Goal: Information Seeking & Learning: Learn about a topic

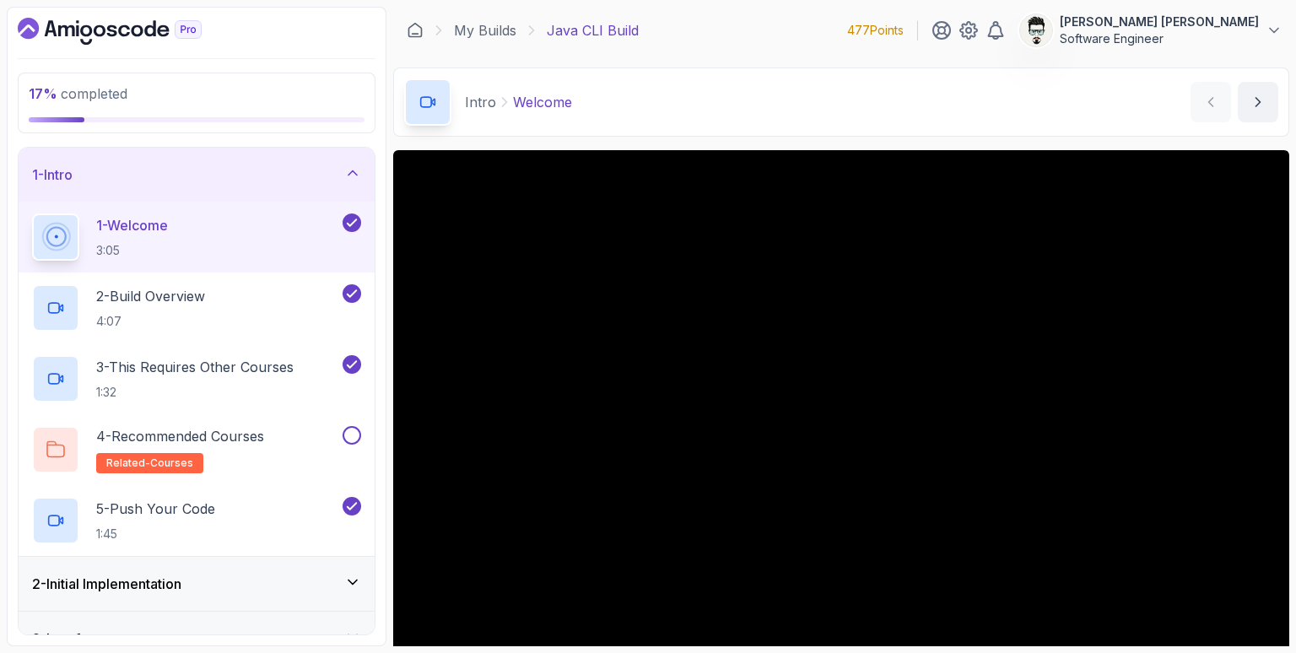
click at [324, 570] on div "2 - Initial Implementation" at bounding box center [197, 584] width 356 height 54
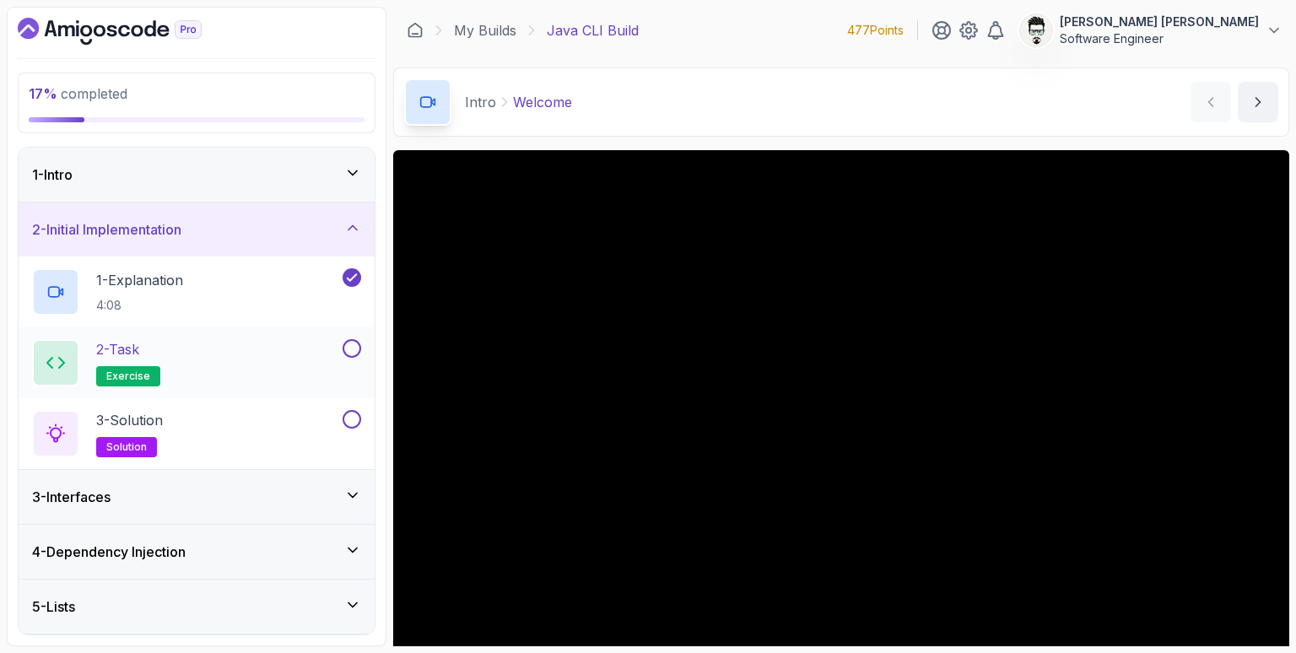
click at [241, 358] on div "2 - Task exercise" at bounding box center [185, 362] width 307 height 47
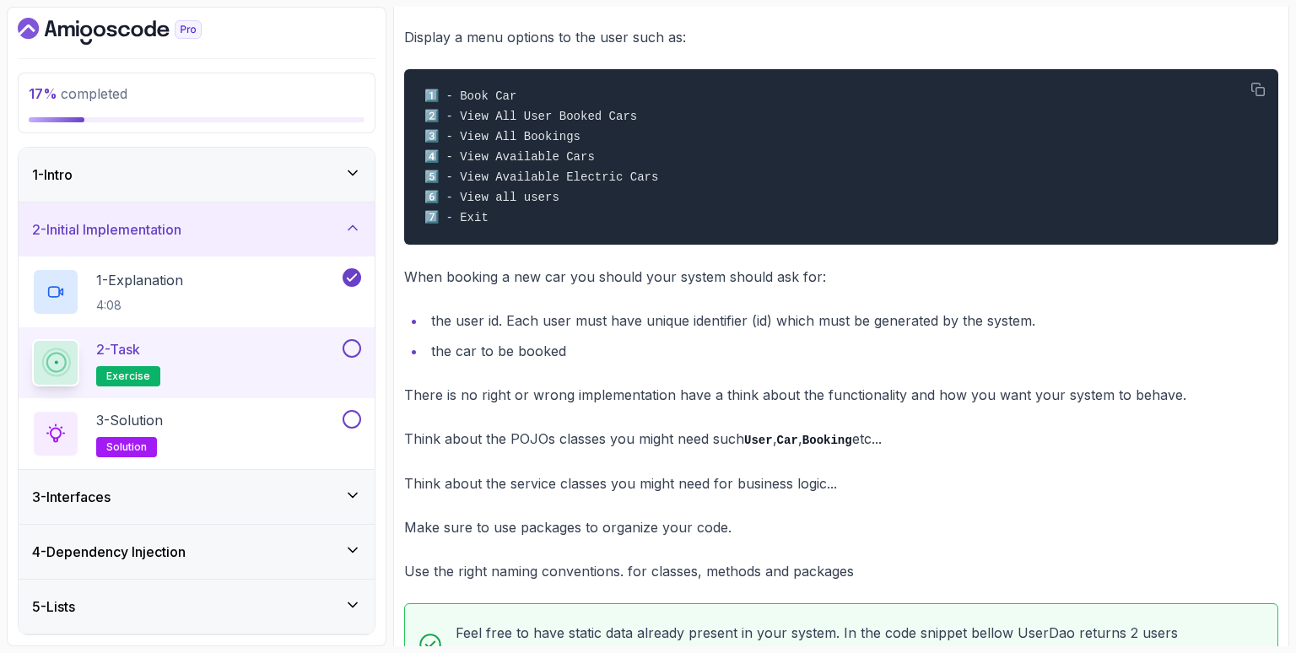
scroll to position [331, 0]
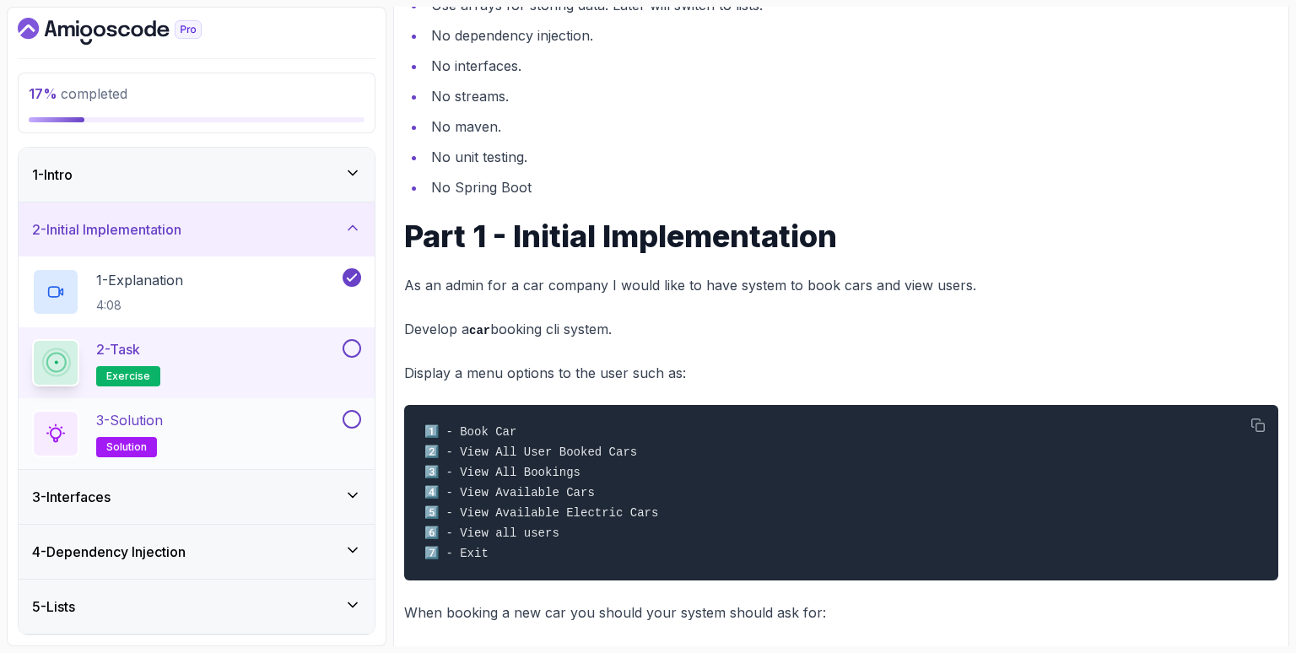
click at [213, 427] on div "3 - Solution solution" at bounding box center [185, 433] width 307 height 47
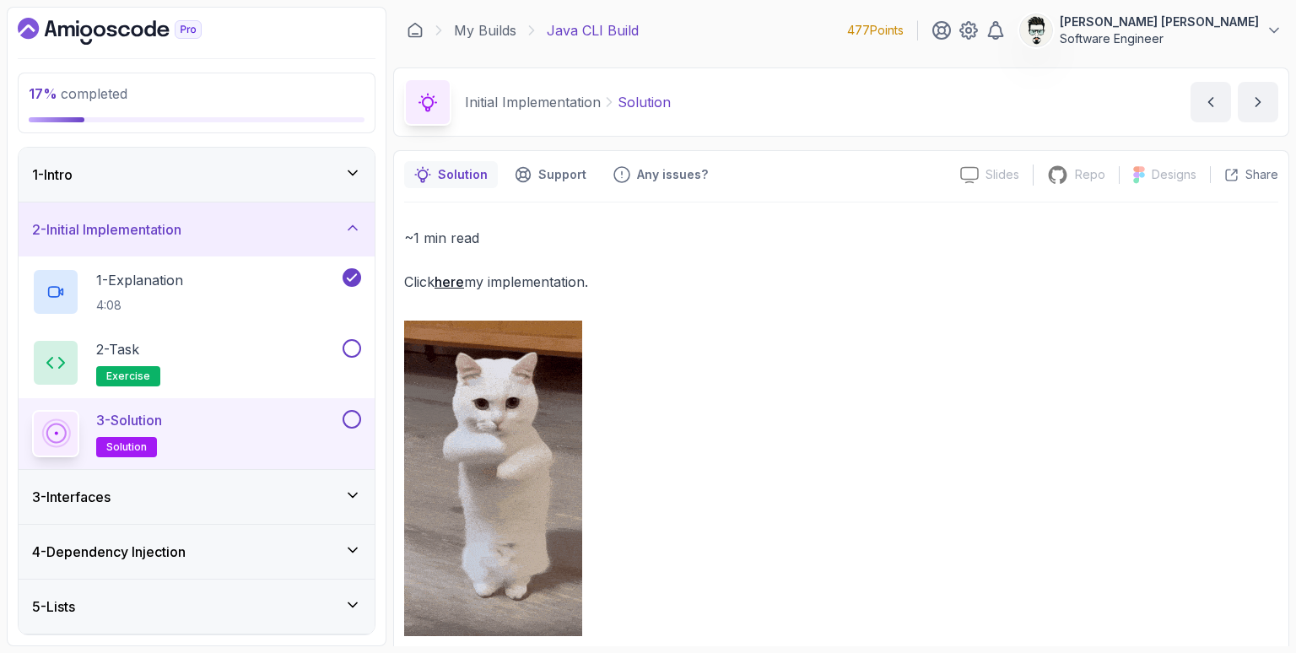
click at [208, 496] on div "3 - Interfaces" at bounding box center [196, 497] width 329 height 20
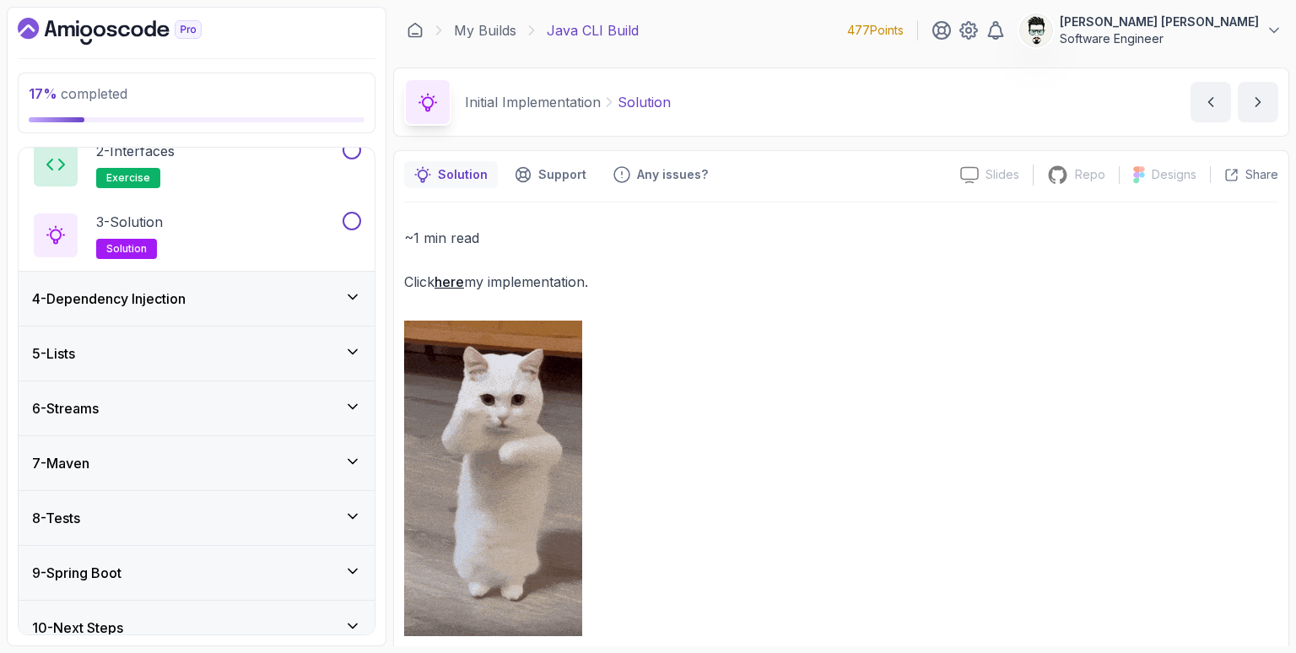
scroll to position [270, 0]
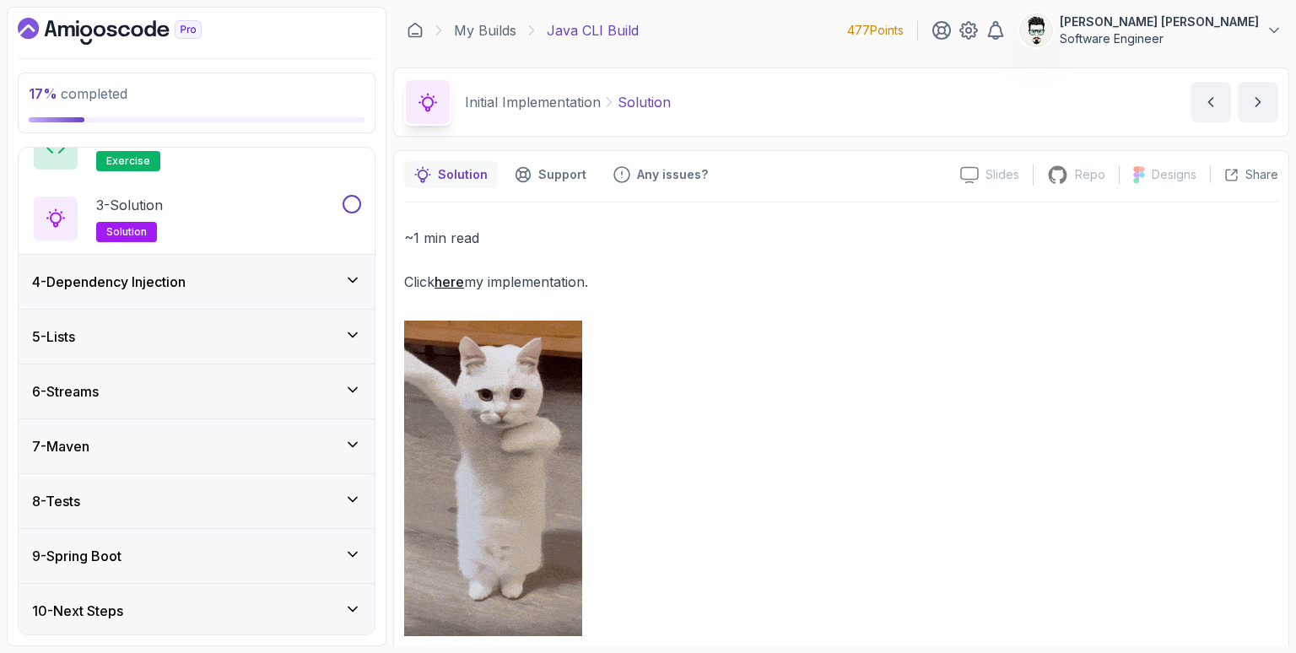
click at [246, 509] on div "8 - Tests" at bounding box center [197, 501] width 356 height 54
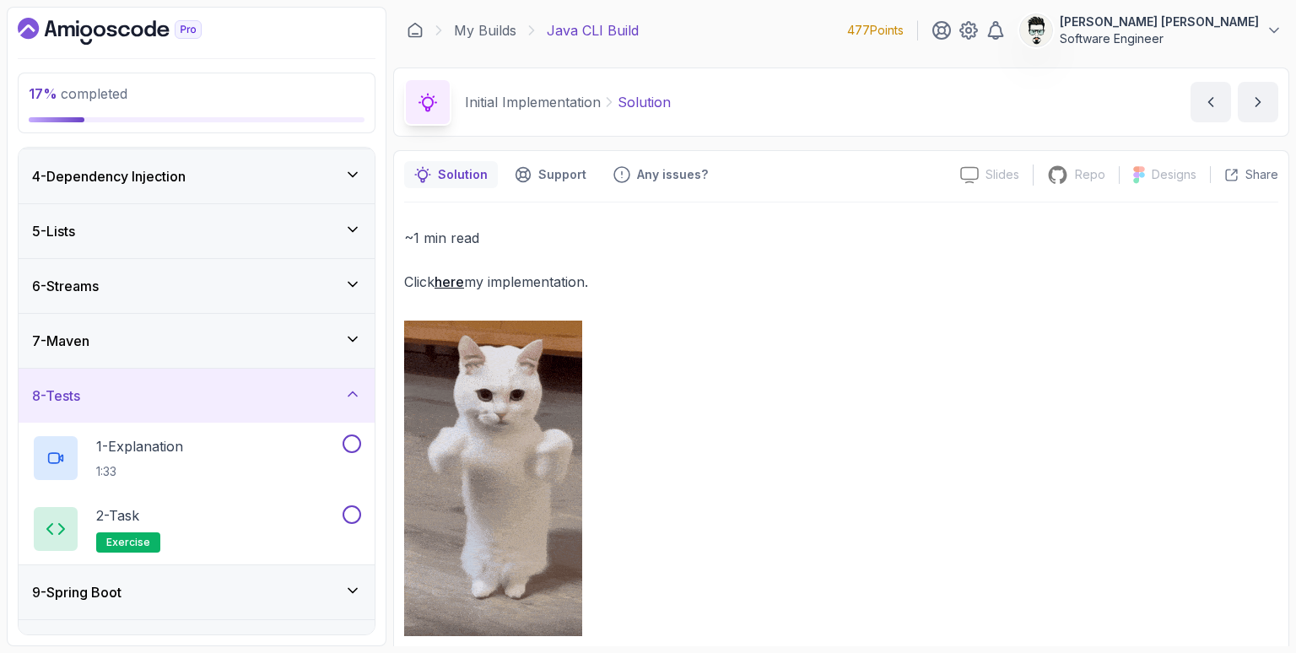
scroll to position [199, 0]
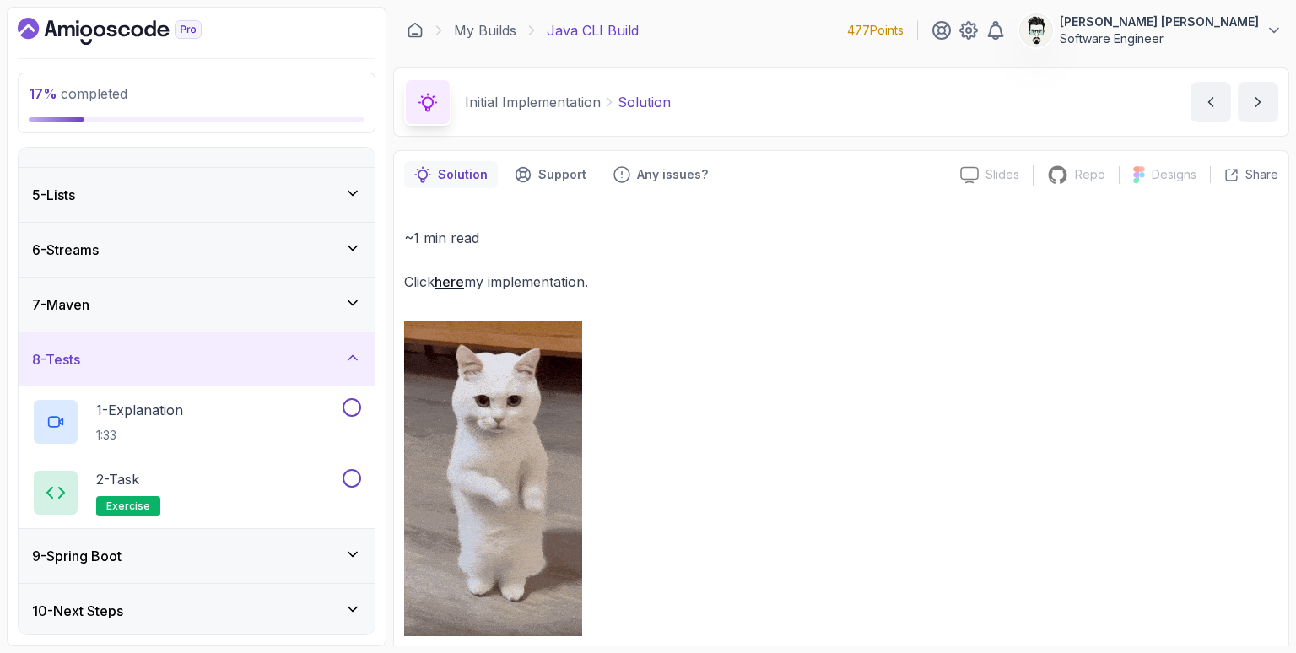
click at [263, 592] on div "10 - Next Steps" at bounding box center [196, 611] width 329 height 20
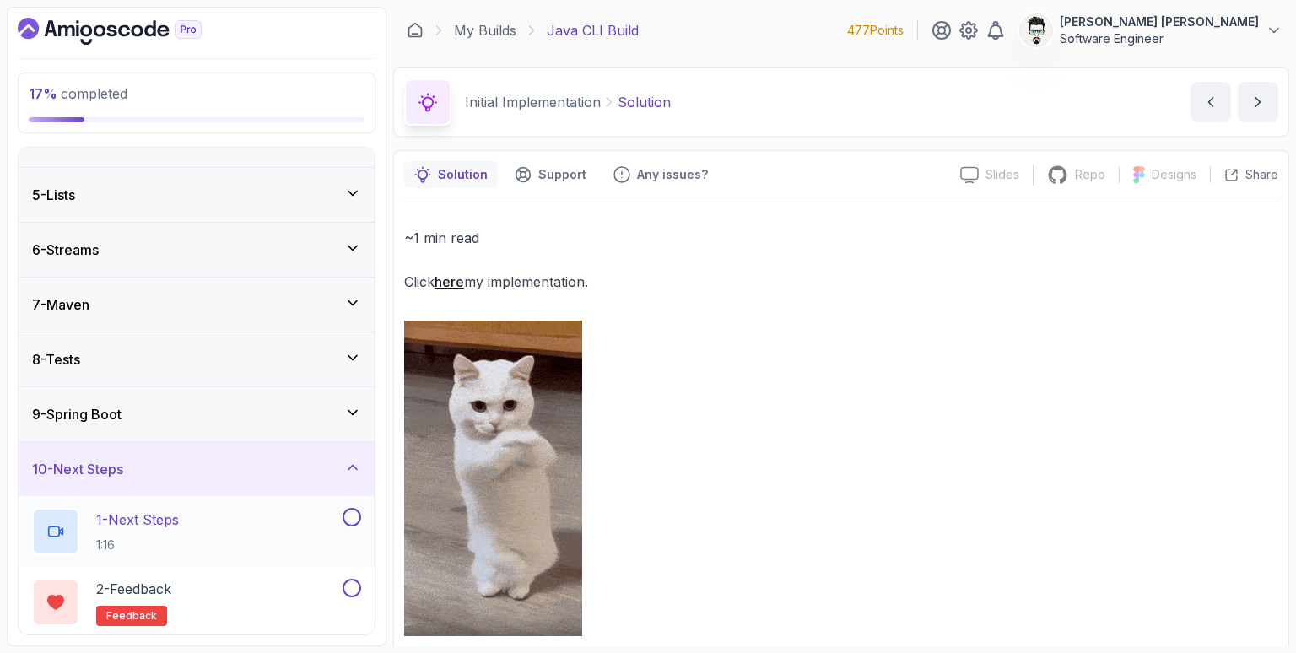
click at [249, 529] on div "1 - Next Steps 1:16" at bounding box center [185, 531] width 307 height 47
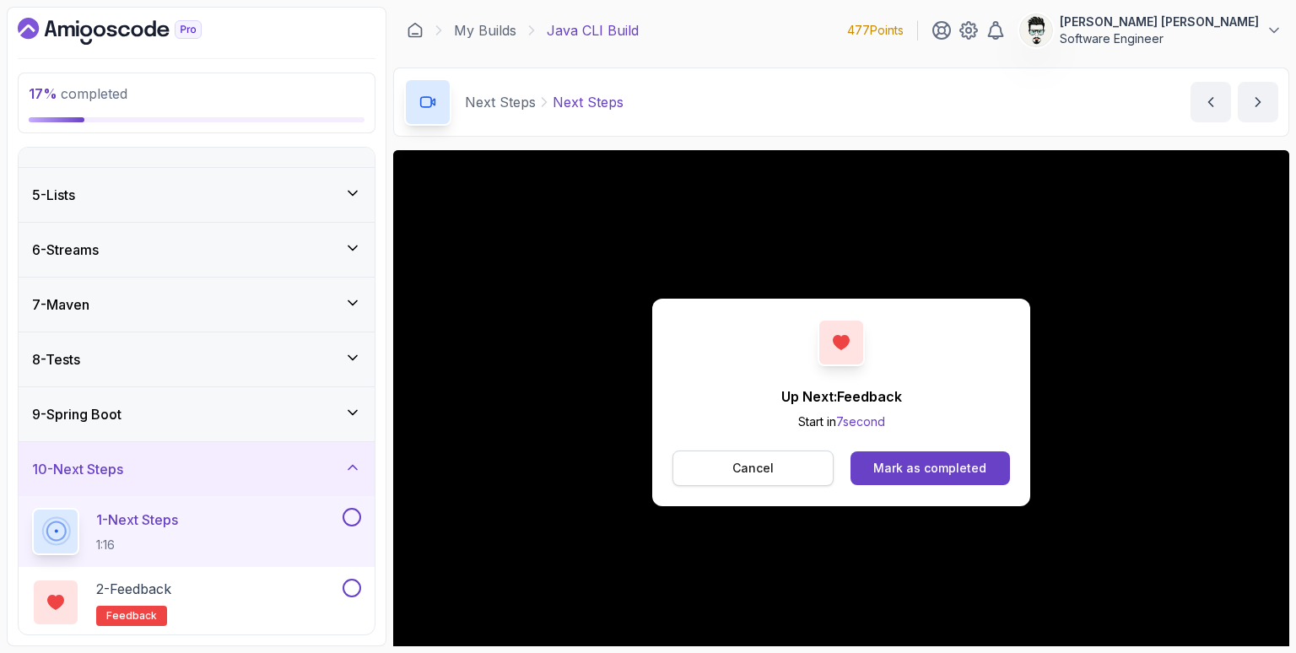
click at [800, 473] on button "Cancel" at bounding box center [752, 467] width 161 height 35
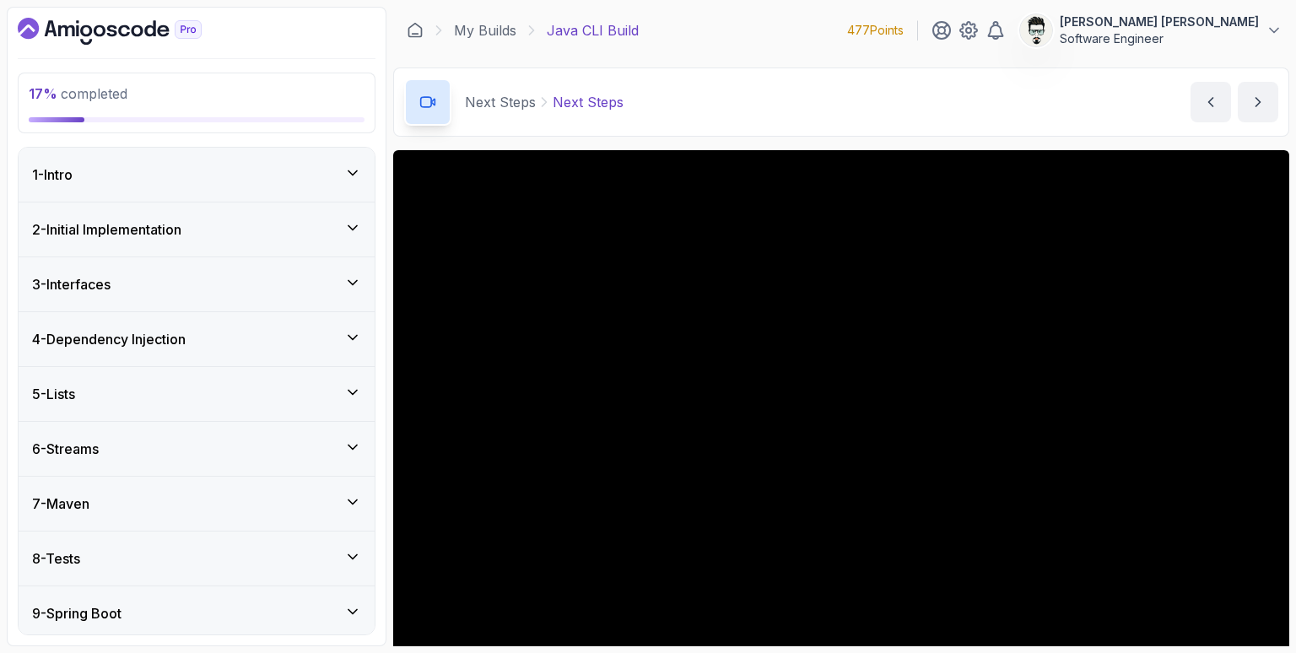
click at [301, 177] on div "1 - Intro" at bounding box center [196, 174] width 329 height 20
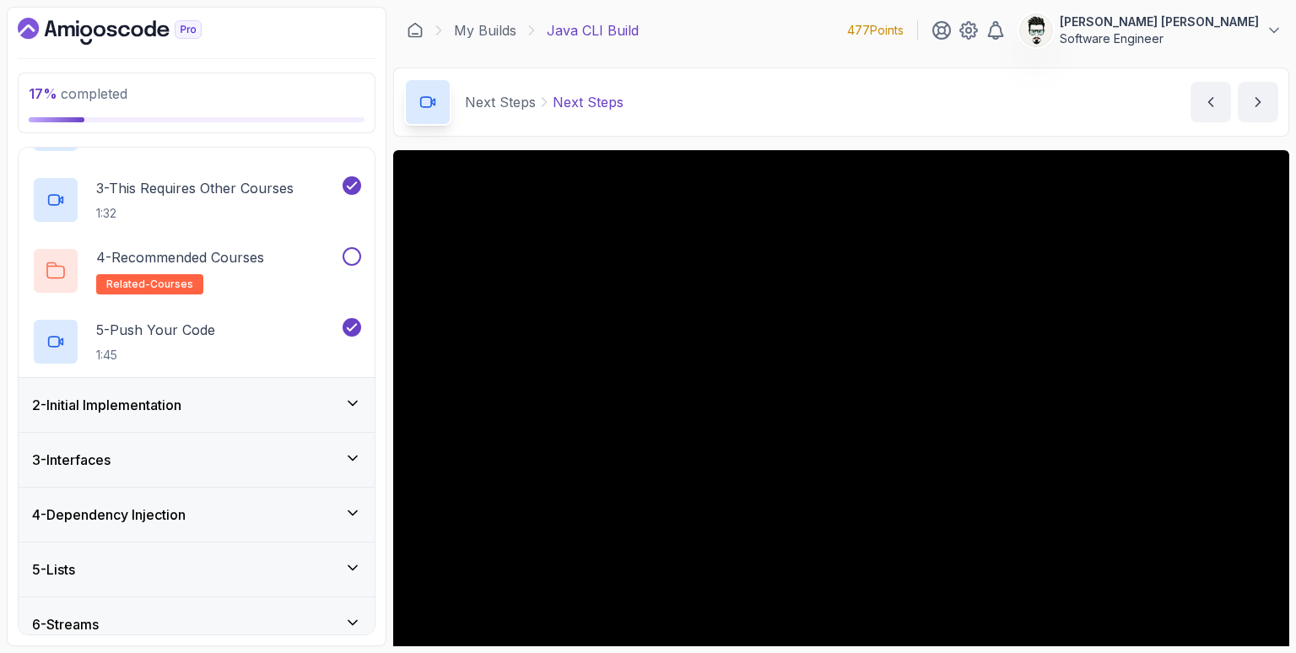
click at [272, 403] on div "2 - Initial Implementation" at bounding box center [196, 405] width 329 height 20
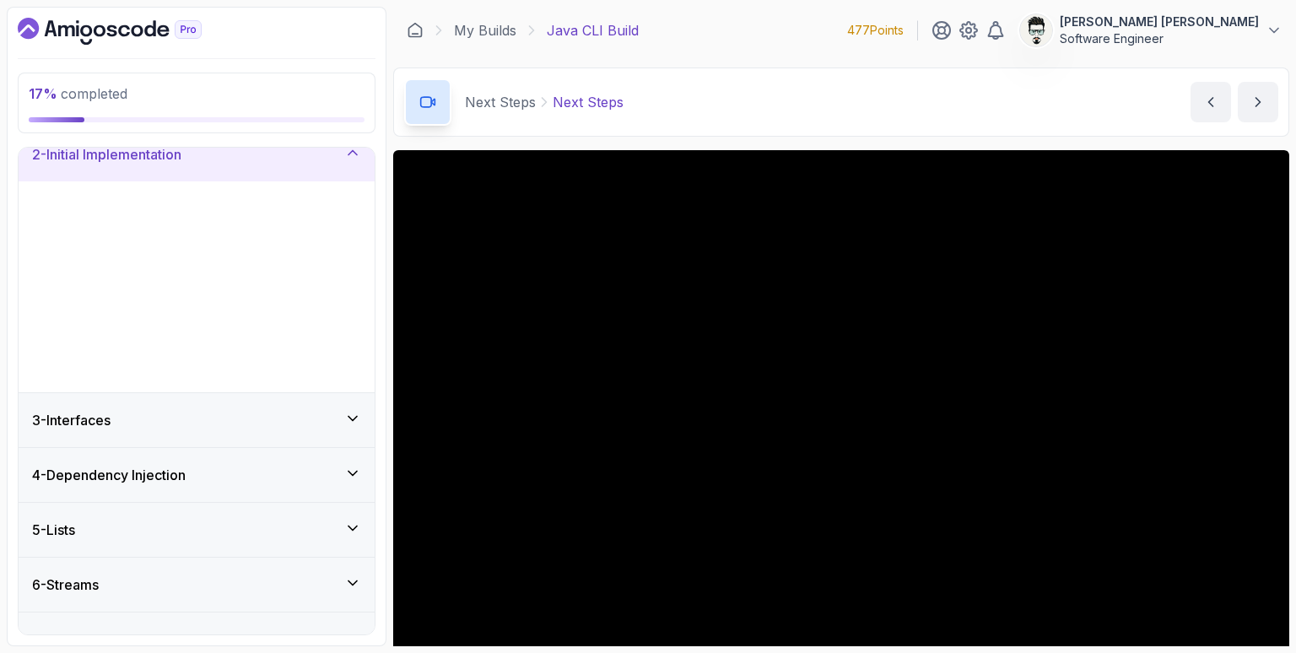
scroll to position [57, 0]
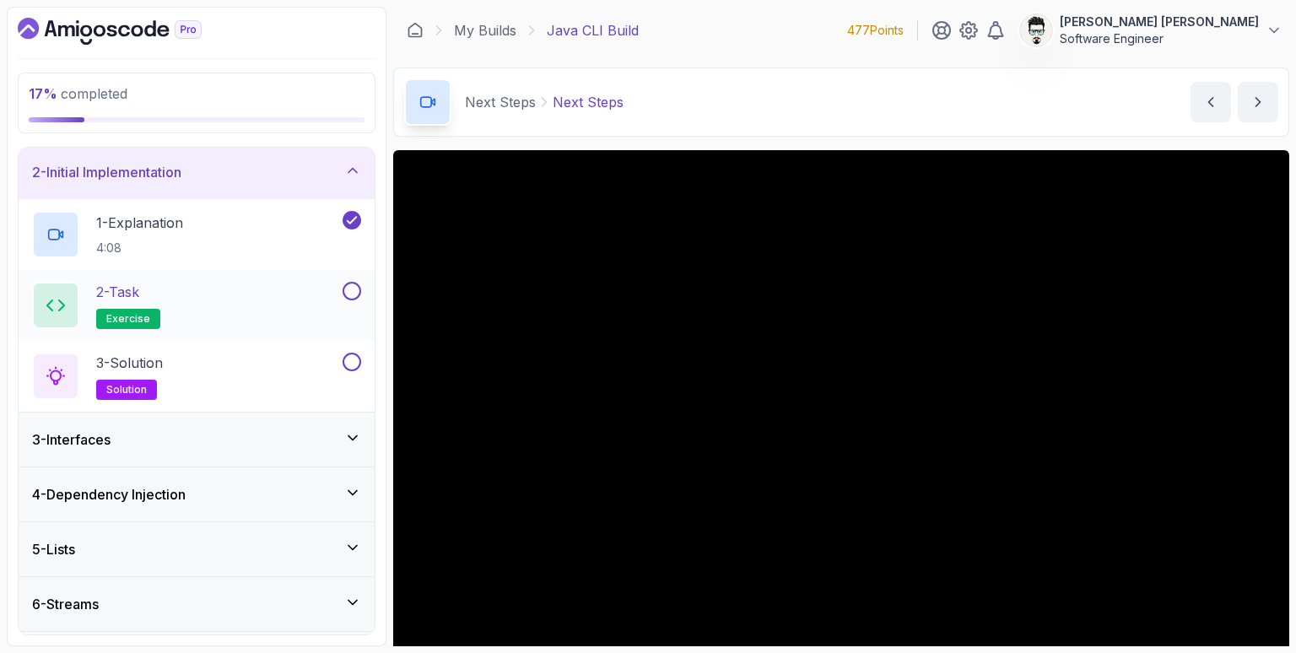
click at [208, 300] on div "2 - Task exercise" at bounding box center [185, 305] width 307 height 47
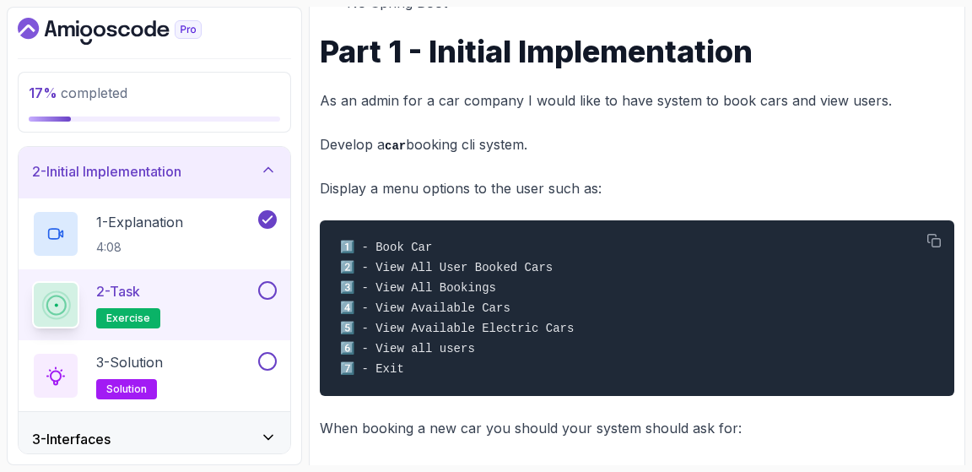
scroll to position [310, 0]
